Goal: Find specific page/section: Find specific page/section

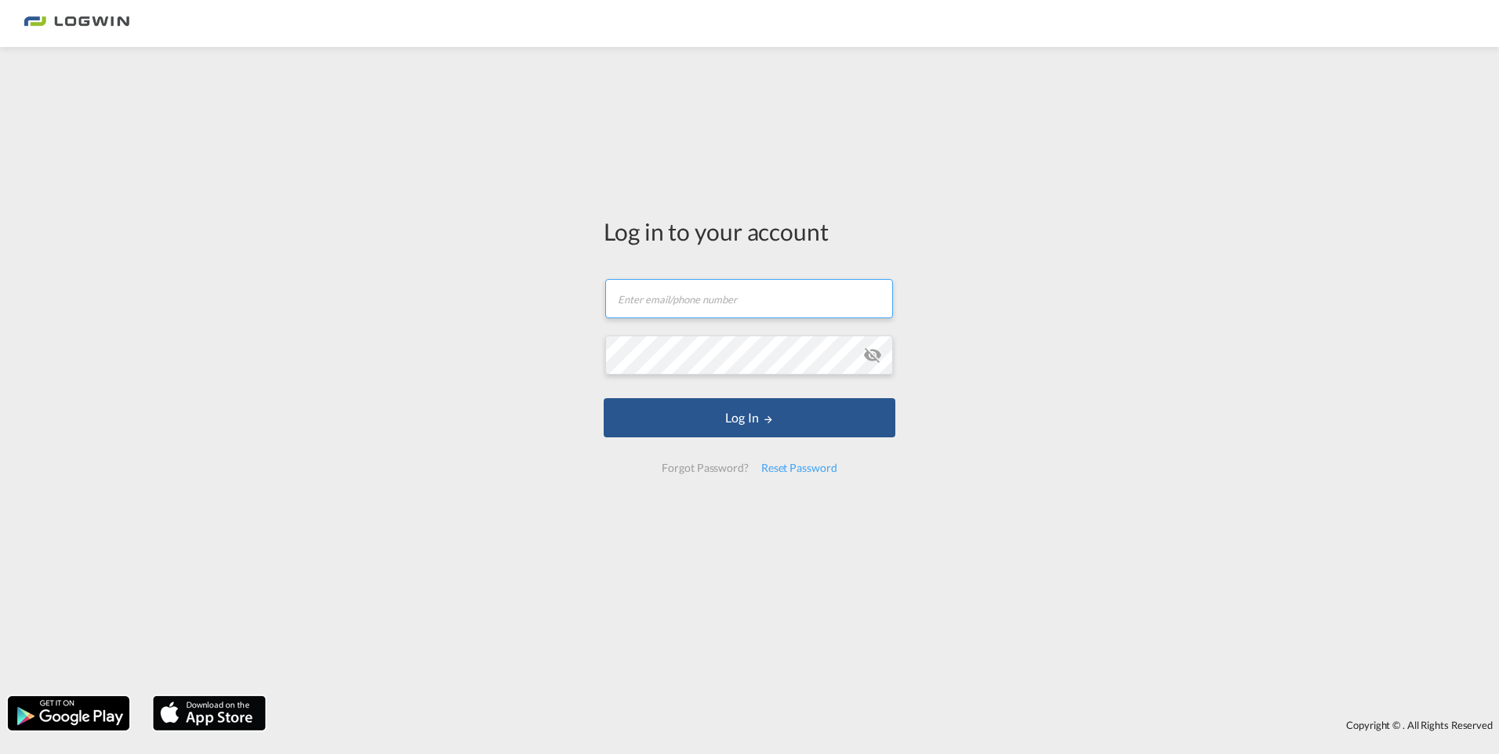
type input "[PERSON_NAME][EMAIL_ADDRESS][DOMAIN_NAME]"
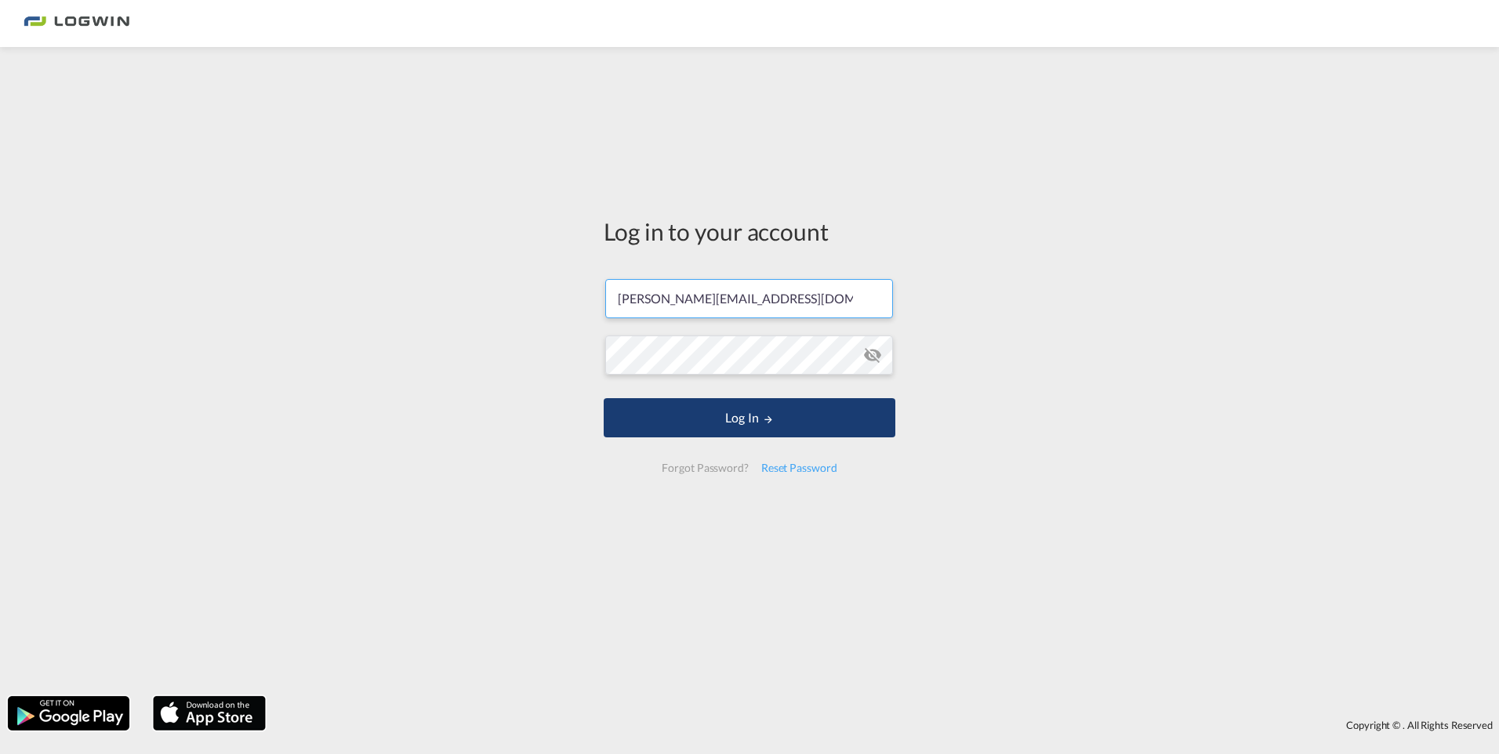
drag, startPoint x: 0, startPoint y: 0, endPoint x: 833, endPoint y: 424, distance: 934.7
click at [833, 424] on button "Log In" at bounding box center [750, 417] width 292 height 39
